Goal: Transaction & Acquisition: Book appointment/travel/reservation

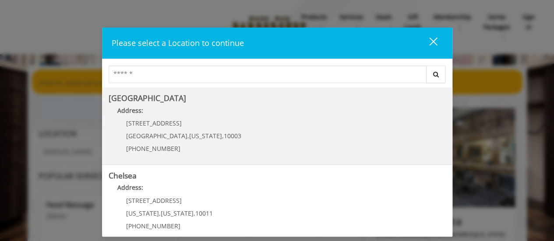
click at [212, 132] on div "60 E 8th St Manhattan , New York , 10003 (212) 598-1840" at bounding box center [177, 139] width 137 height 38
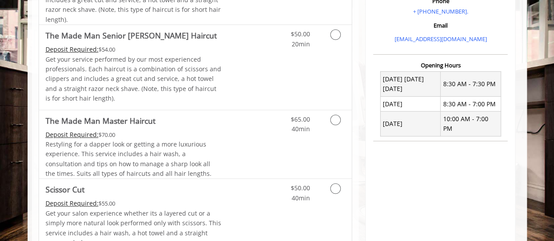
scroll to position [286, 0]
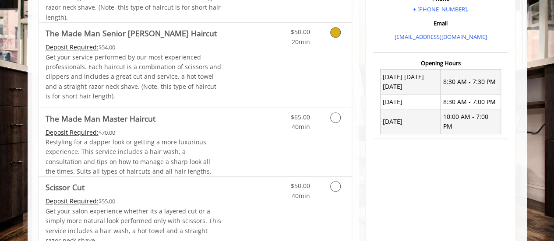
click at [334, 33] on icon "Grooming services" at bounding box center [335, 32] width 11 height 11
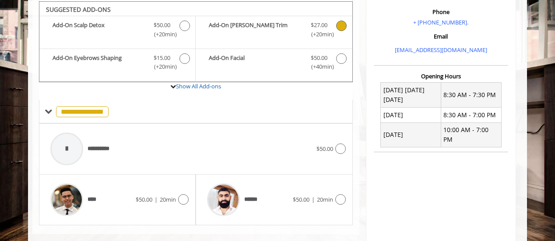
scroll to position [273, 0]
click at [179, 198] on icon at bounding box center [183, 199] width 11 height 11
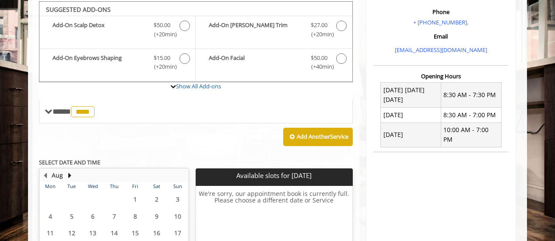
scroll to position [274, 0]
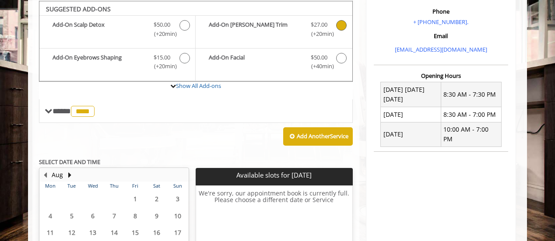
click at [345, 25] on icon "The Made Man Senior Barber Haircut Add-onS" at bounding box center [341, 25] width 11 height 11
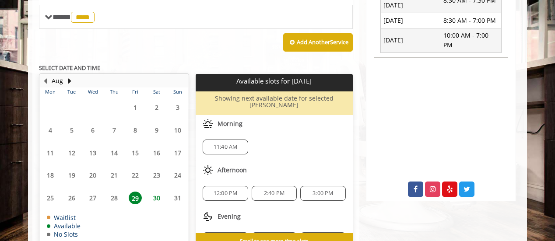
scroll to position [369, 0]
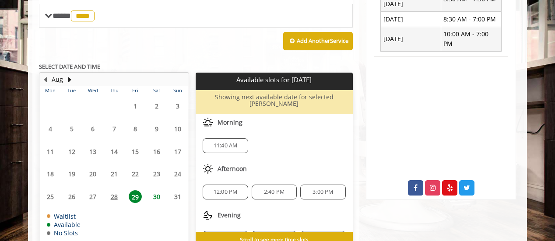
click at [156, 190] on span "30" at bounding box center [156, 196] width 13 height 13
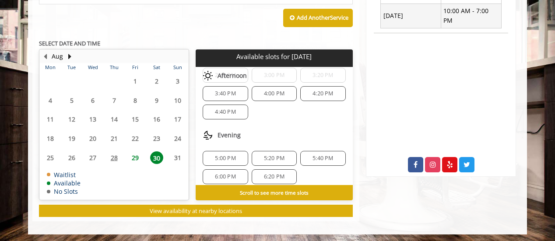
scroll to position [92, 0]
